Goal: Task Accomplishment & Management: Manage account settings

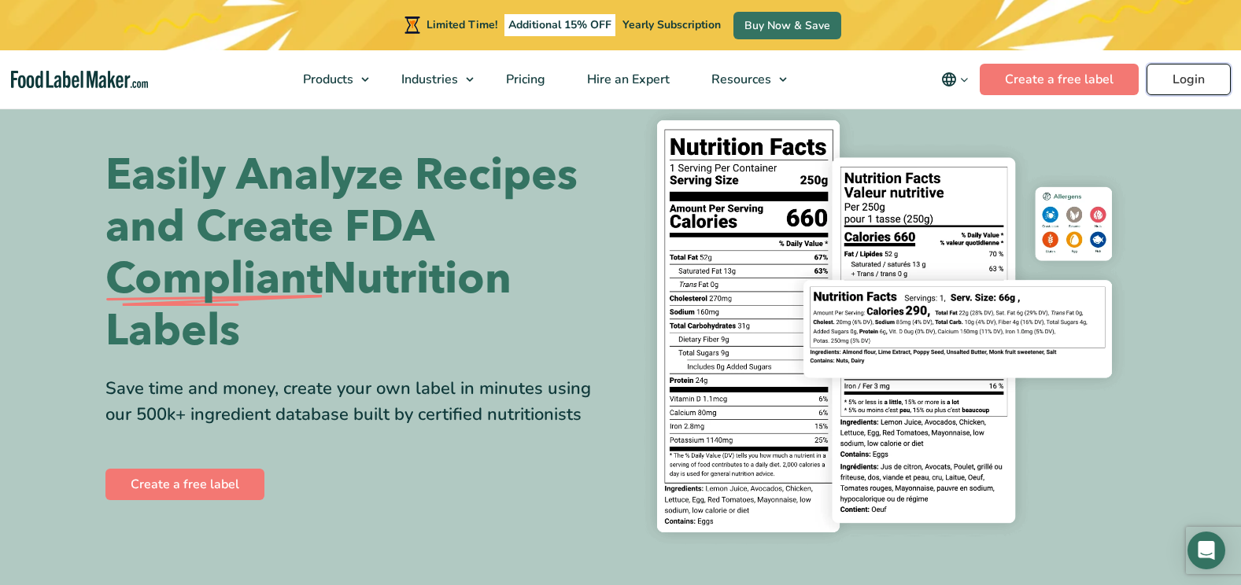
click at [1192, 88] on link "Login" at bounding box center [1188, 79] width 84 height 31
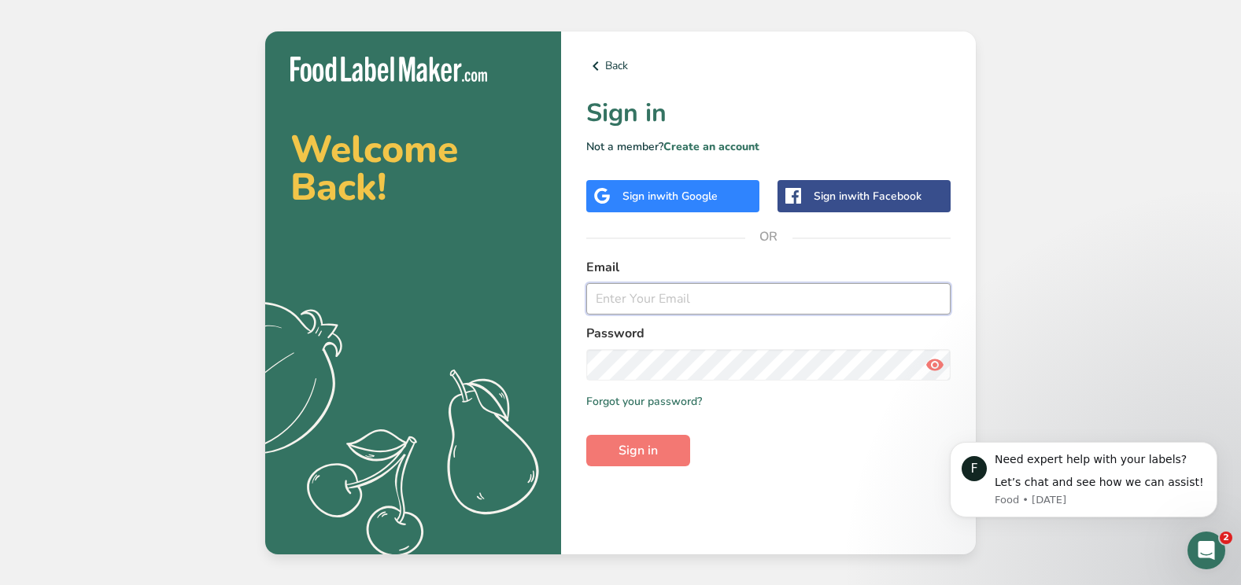
click at [660, 303] on input "email" at bounding box center [768, 298] width 364 height 31
type input "[EMAIL_ADDRESS][DOMAIN_NAME]"
click at [677, 436] on button "Sign in" at bounding box center [638, 450] width 104 height 31
click at [648, 453] on span "Sign in" at bounding box center [637, 450] width 39 height 19
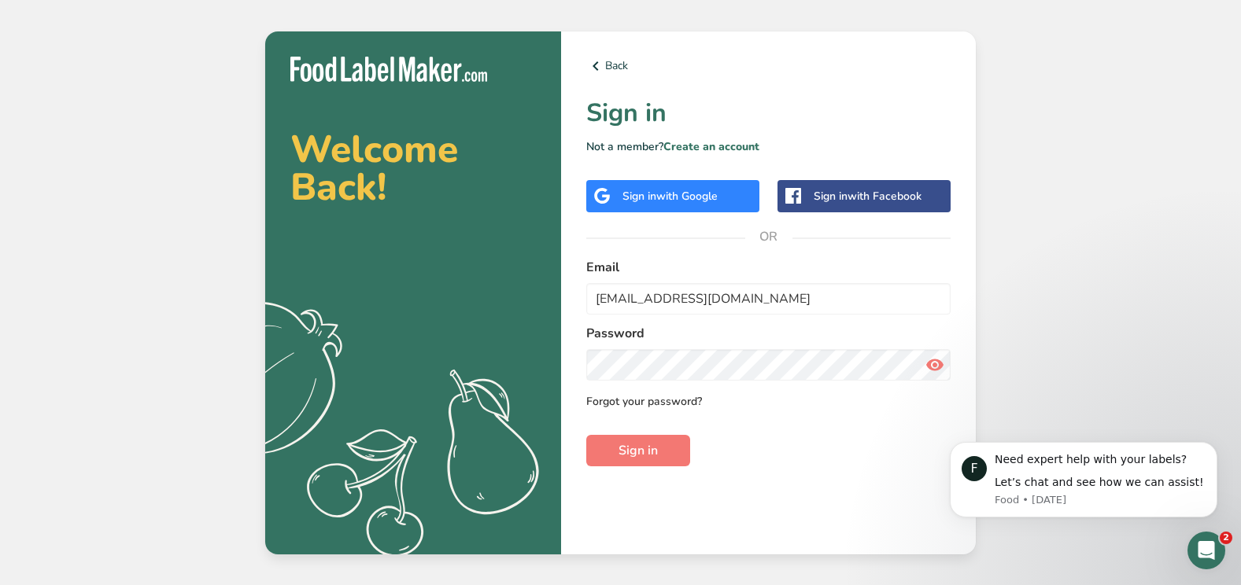
click at [669, 398] on link "Forgot your password?" at bounding box center [644, 401] width 116 height 17
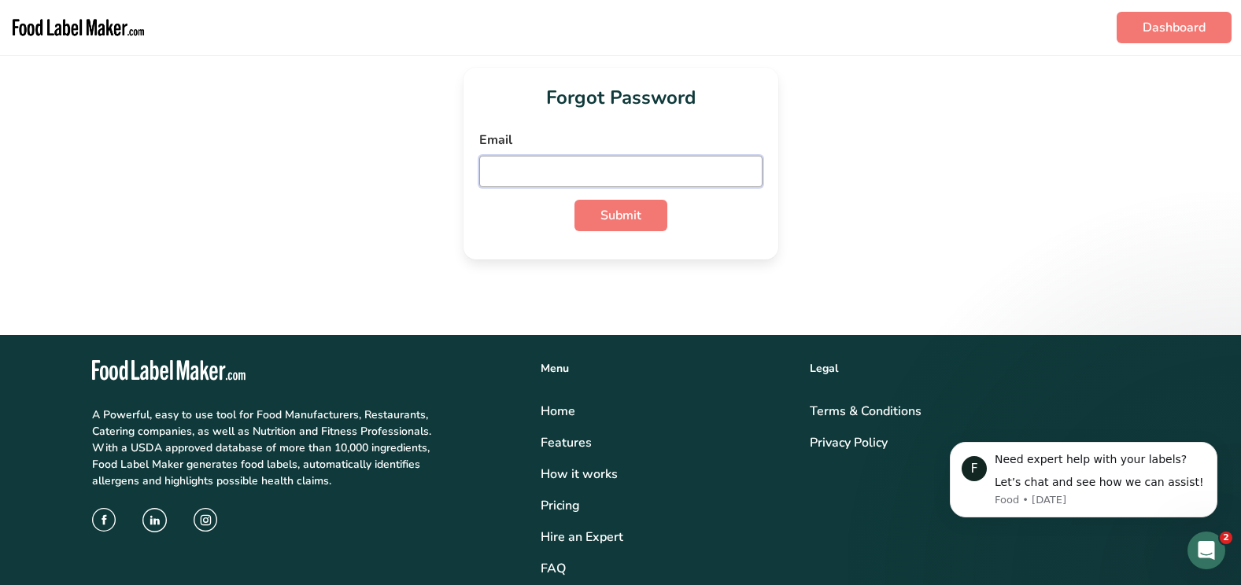
click at [631, 176] on input "email" at bounding box center [620, 171] width 283 height 31
type input "[EMAIL_ADDRESS][DOMAIN_NAME]"
click at [630, 213] on span "Submit" at bounding box center [620, 215] width 41 height 19
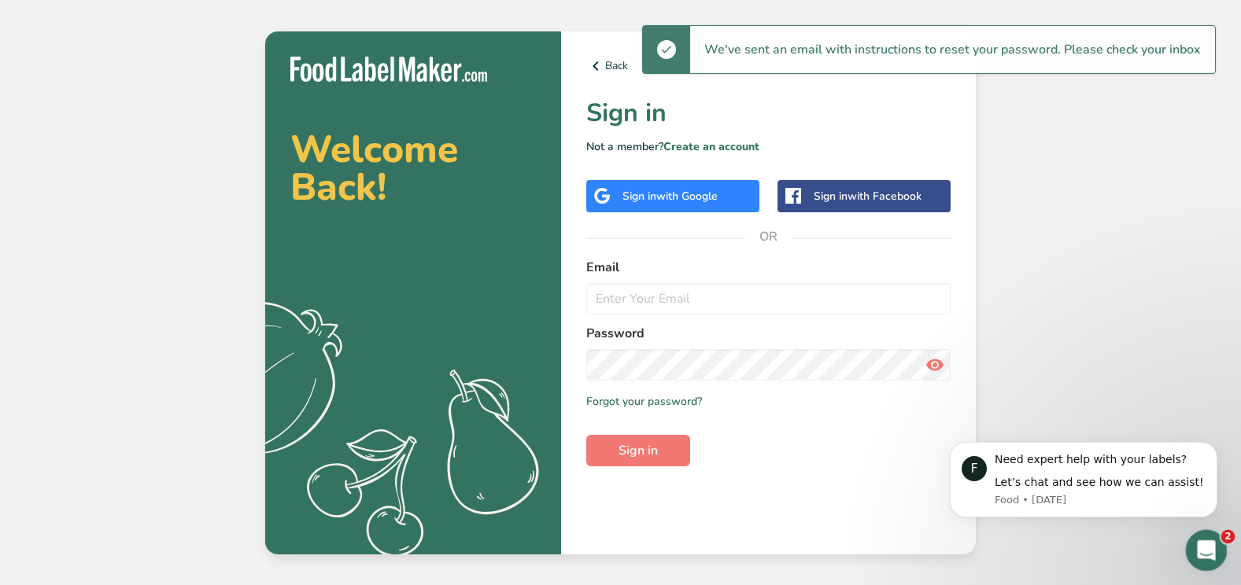
click at [1206, 551] on icon "Open Intercom Messenger" at bounding box center [1204, 549] width 26 height 26
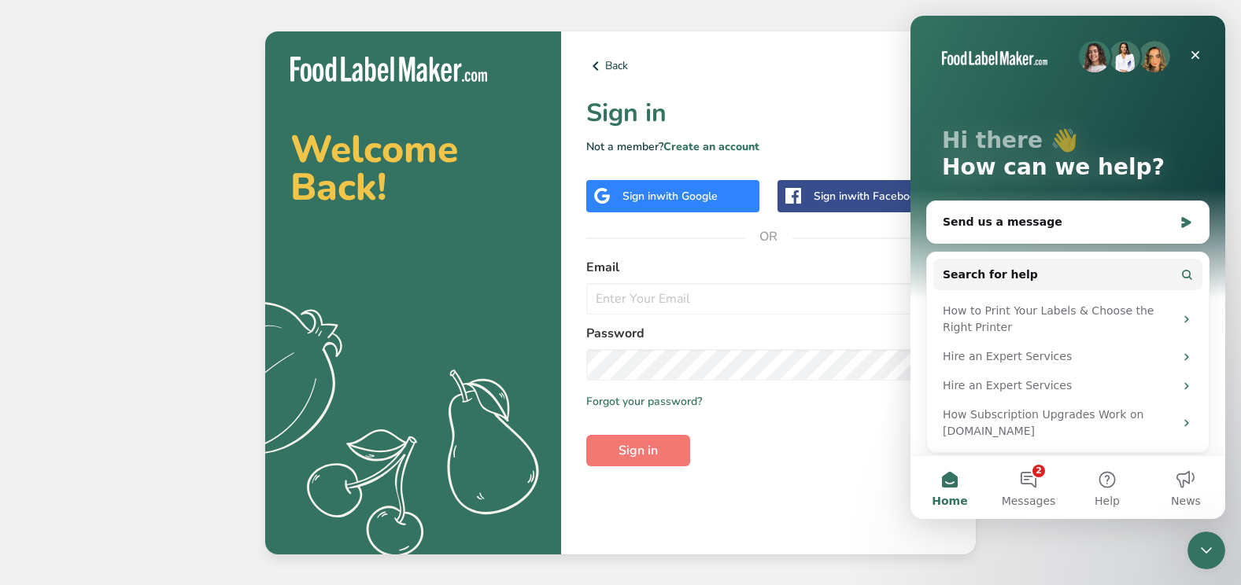
click at [760, 98] on h1 "Sign in" at bounding box center [768, 113] width 364 height 38
click at [611, 62] on link "Back" at bounding box center [768, 66] width 364 height 19
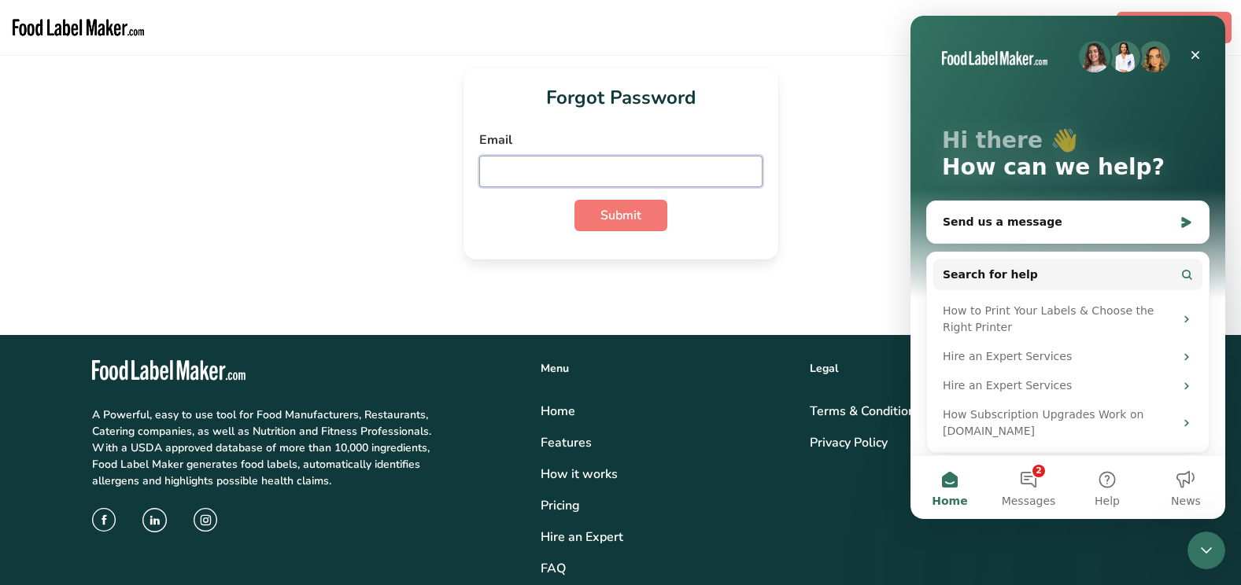
click at [603, 170] on input "email" at bounding box center [620, 171] width 283 height 31
type input "[EMAIL_ADDRESS][DOMAIN_NAME]"
click at [616, 212] on span "Submit" at bounding box center [620, 215] width 41 height 19
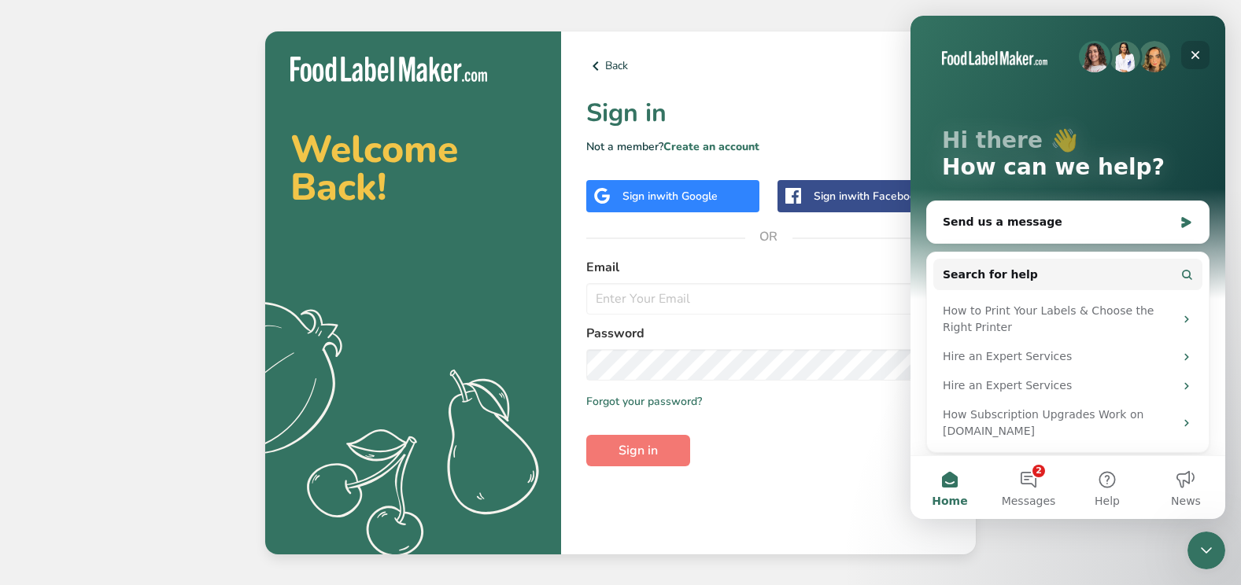
click at [1197, 53] on icon "Close" at bounding box center [1195, 55] width 9 height 9
